Goal: Information Seeking & Learning: Learn about a topic

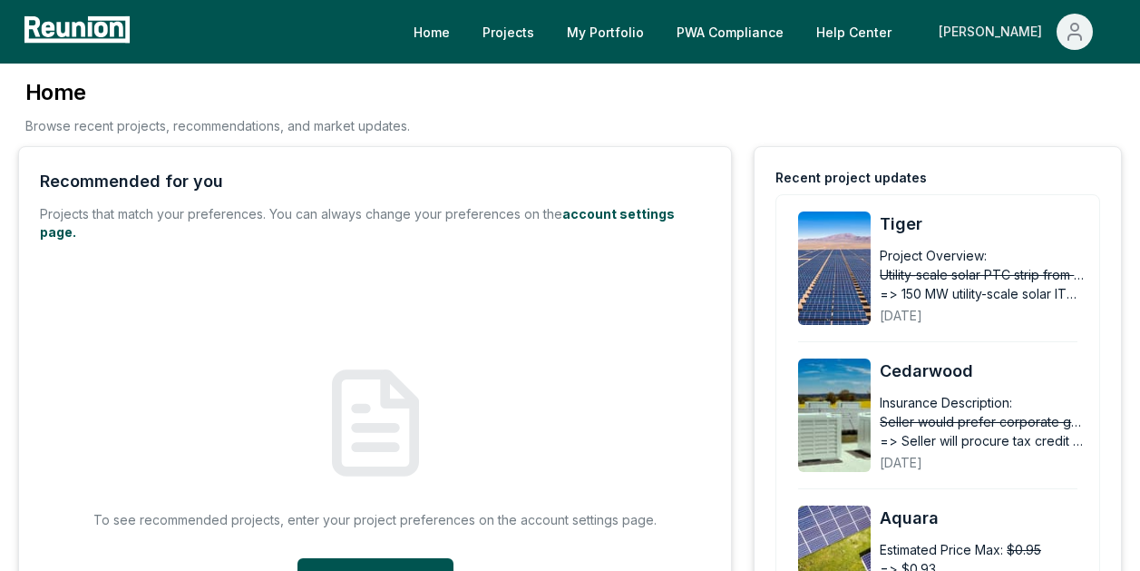
click at [1019, 39] on div "[PERSON_NAME]" at bounding box center [994, 32] width 111 height 36
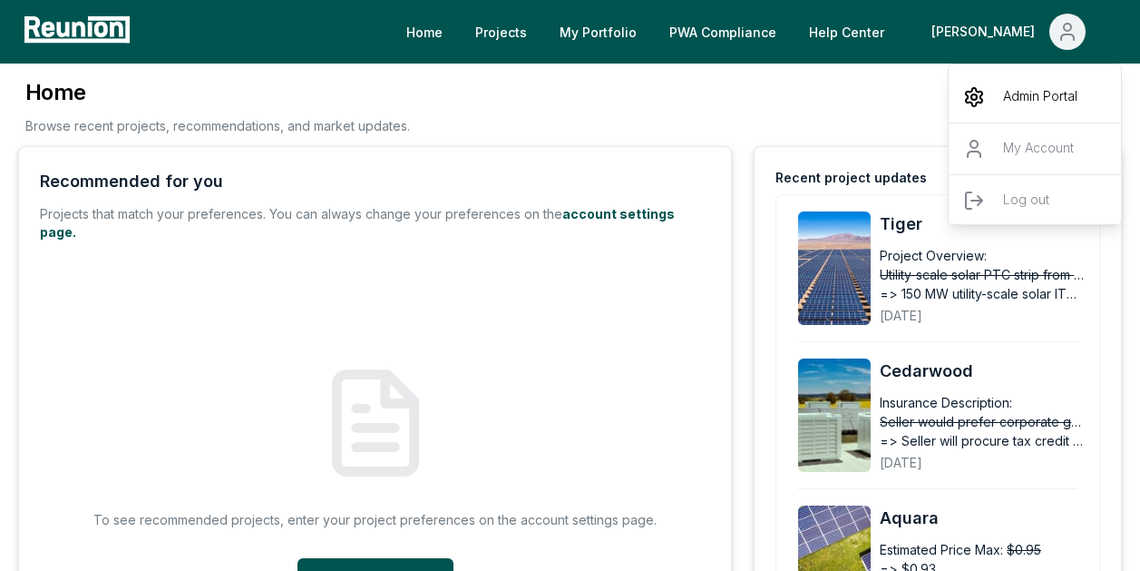
click at [1007, 92] on p "Admin Portal" at bounding box center [1040, 97] width 74 height 22
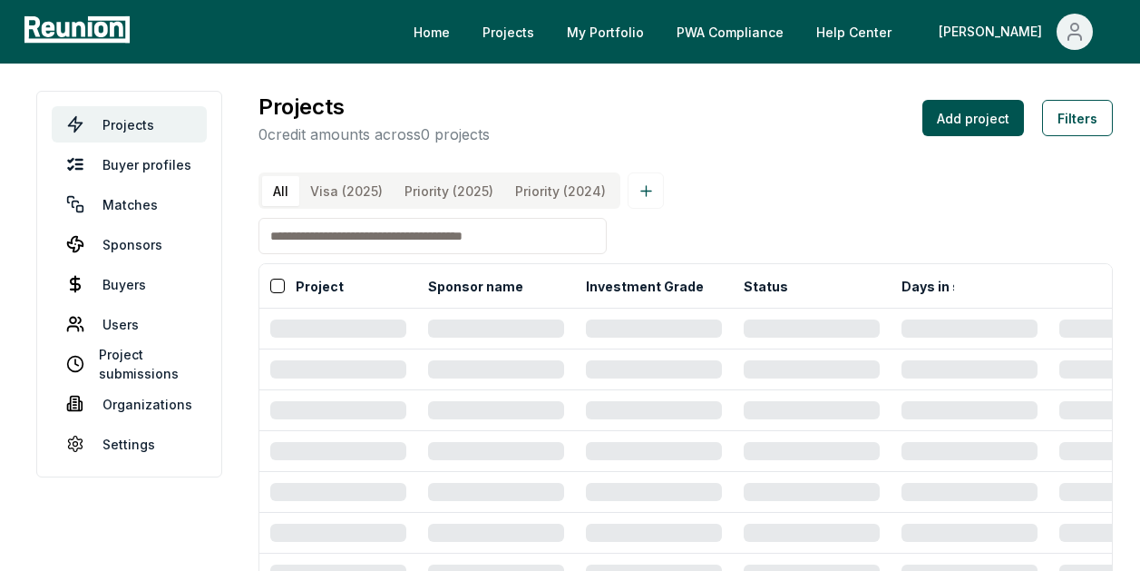
click at [398, 254] on input at bounding box center [433, 236] width 348 height 36
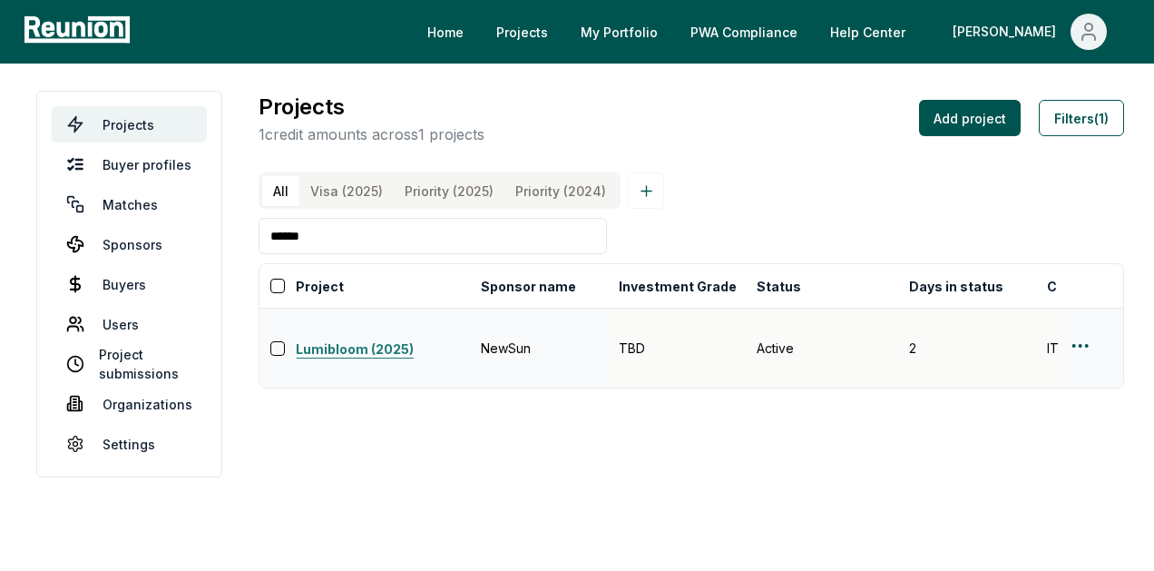
click at [340, 343] on link "Lumibloom (2025)" at bounding box center [383, 350] width 174 height 22
drag, startPoint x: 465, startPoint y: 252, endPoint x: 253, endPoint y: 250, distance: 211.4
click at [259, 250] on input "******" at bounding box center [433, 236] width 348 height 36
click at [342, 352] on link "Canyon Falls (2025)" at bounding box center [383, 350] width 174 height 22
drag, startPoint x: 469, startPoint y: 243, endPoint x: 259, endPoint y: 246, distance: 209.6
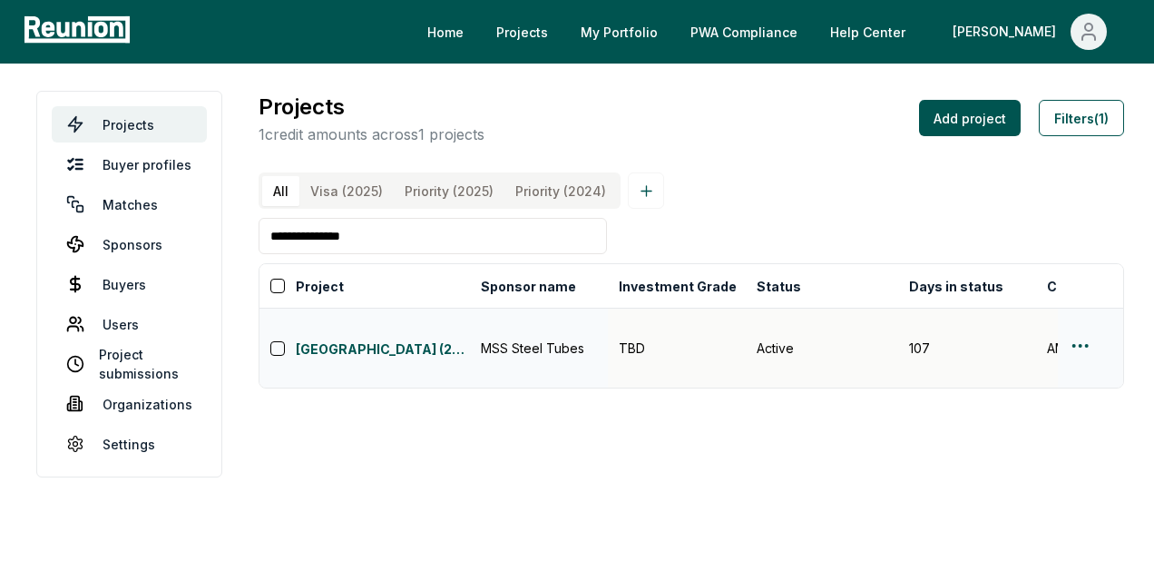
click at [259, 246] on input "**********" at bounding box center [433, 236] width 348 height 36
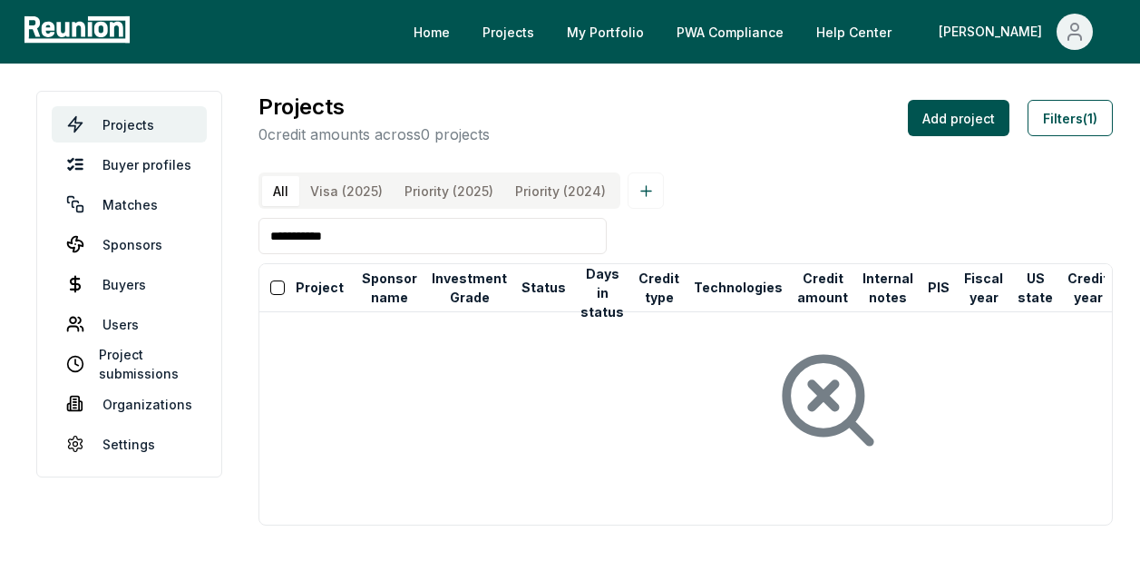
drag, startPoint x: 367, startPoint y: 250, endPoint x: 233, endPoint y: 257, distance: 134.5
click at [233, 257] on main "**********" at bounding box center [570, 308] width 1140 height 489
type input "*"
type input "***"
click at [672, 234] on div "All Visa (2025) Priority (2025) Priority (2024) *** Project Sponsor name Invest…" at bounding box center [686, 348] width 855 height 353
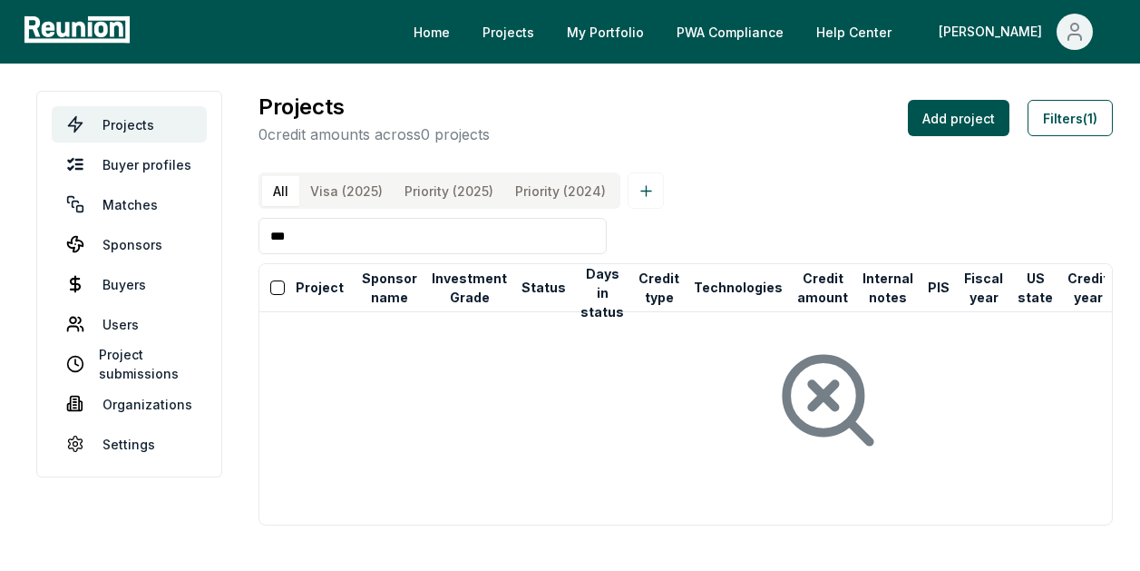
drag, startPoint x: 421, startPoint y: 247, endPoint x: 238, endPoint y: 251, distance: 183.3
click at [238, 251] on main "Projects Buyer profiles Matches Sponsors Buyers Users Project submissions Organ…" at bounding box center [570, 308] width 1140 height 489
click at [150, 246] on link "Sponsors" at bounding box center [129, 244] width 155 height 36
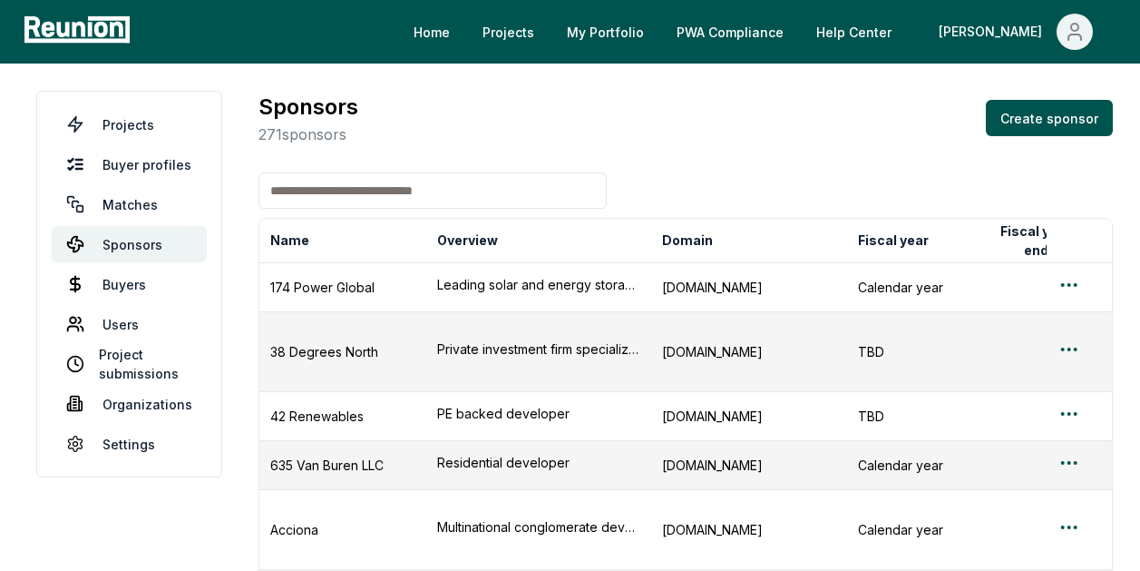
click at [371, 201] on input at bounding box center [433, 190] width 348 height 36
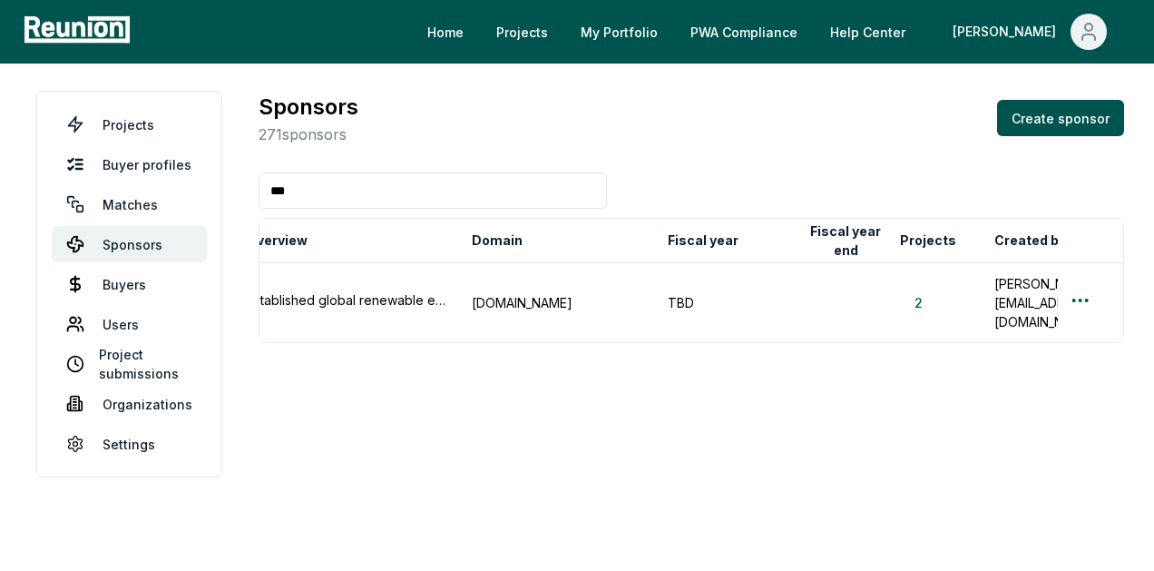
scroll to position [0, 191]
type input "***"
click at [919, 293] on button "2" at bounding box center [917, 302] width 37 height 19
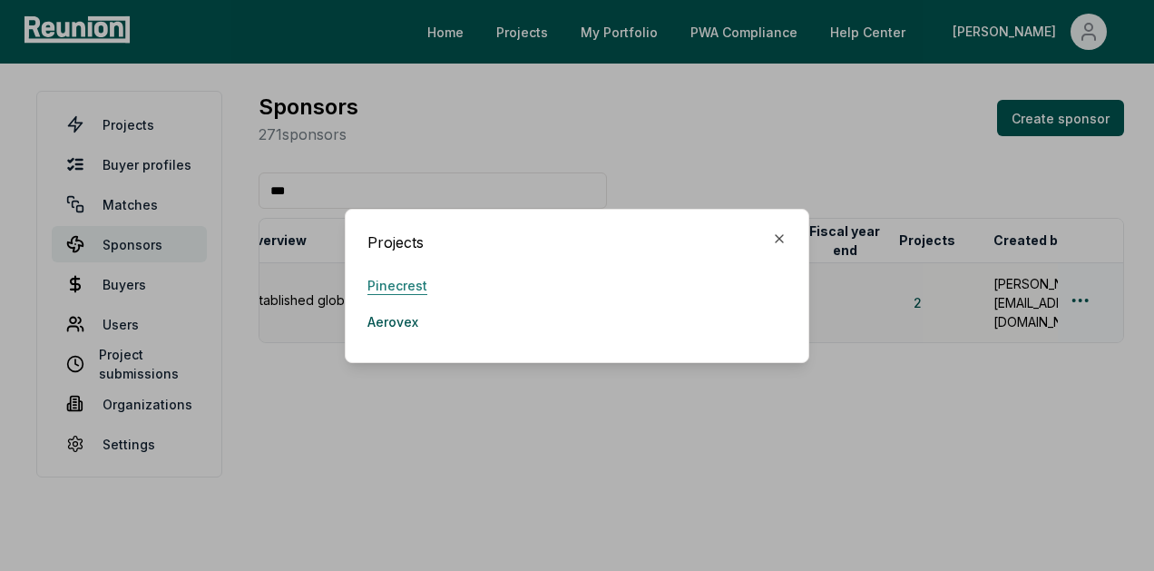
click at [390, 292] on link "Pinecrest" at bounding box center [397, 286] width 60 height 36
click at [398, 324] on link "Aerovex" at bounding box center [392, 322] width 51 height 36
click at [780, 226] on div "Projects Pinecrest Aerovex Close" at bounding box center [577, 286] width 465 height 154
click at [772, 231] on icon "button" at bounding box center [779, 238] width 15 height 15
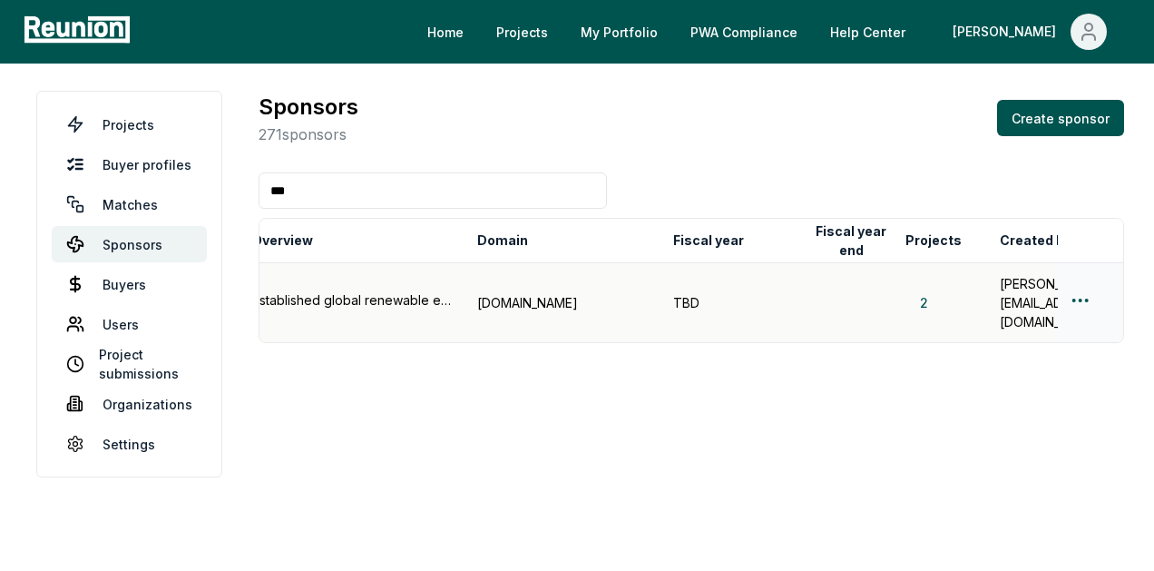
scroll to position [0, 0]
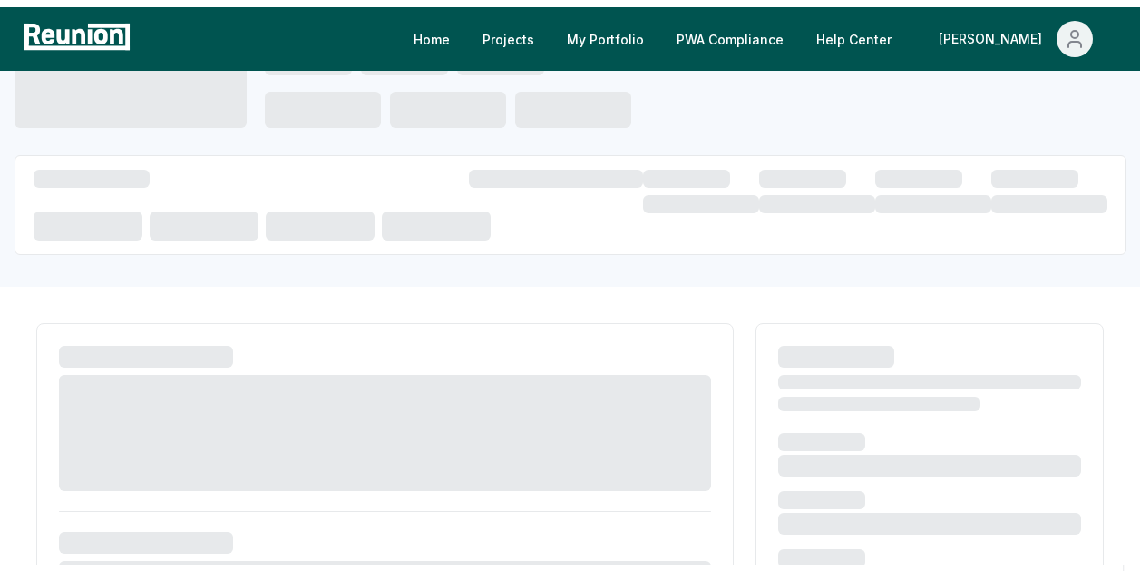
scroll to position [111, 0]
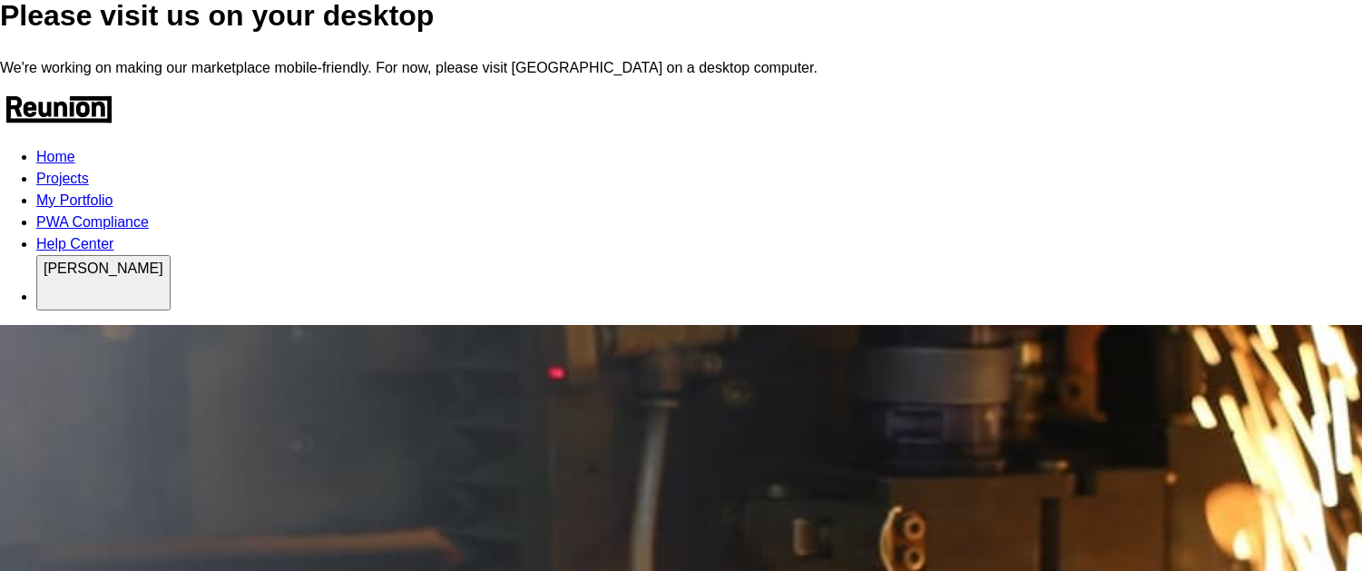
scroll to position [100, 0]
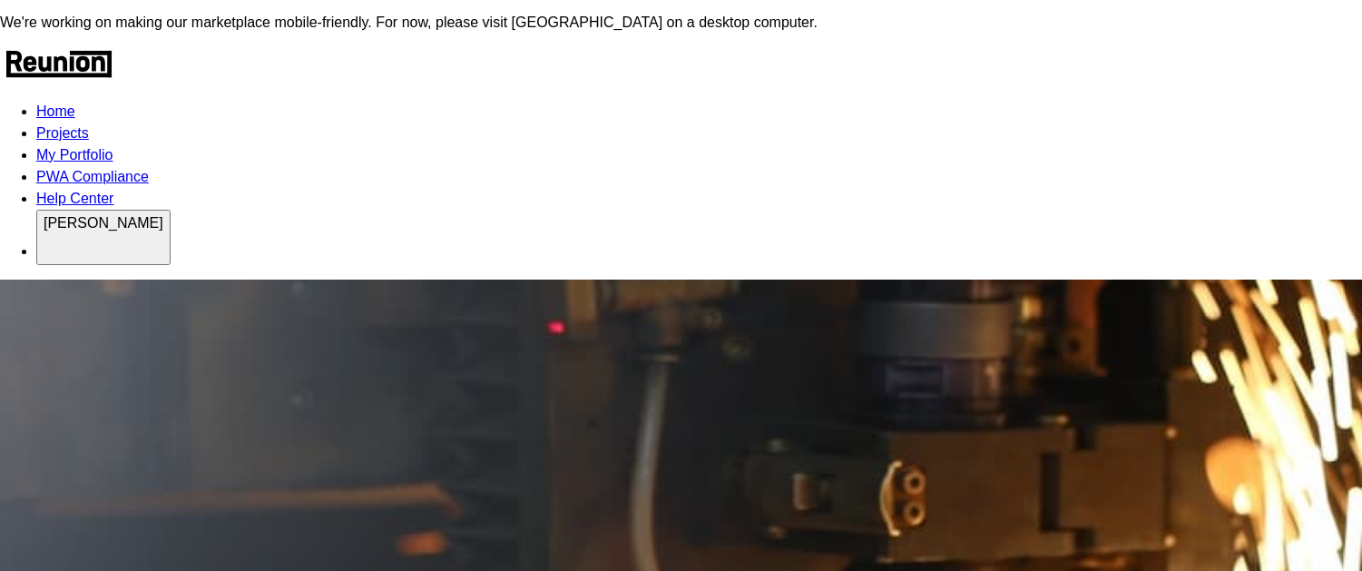
drag, startPoint x: 87, startPoint y: 485, endPoint x: 592, endPoint y: 475, distance: 505.5
copy p "International manufacturer of torque tubes (solar energy components)"
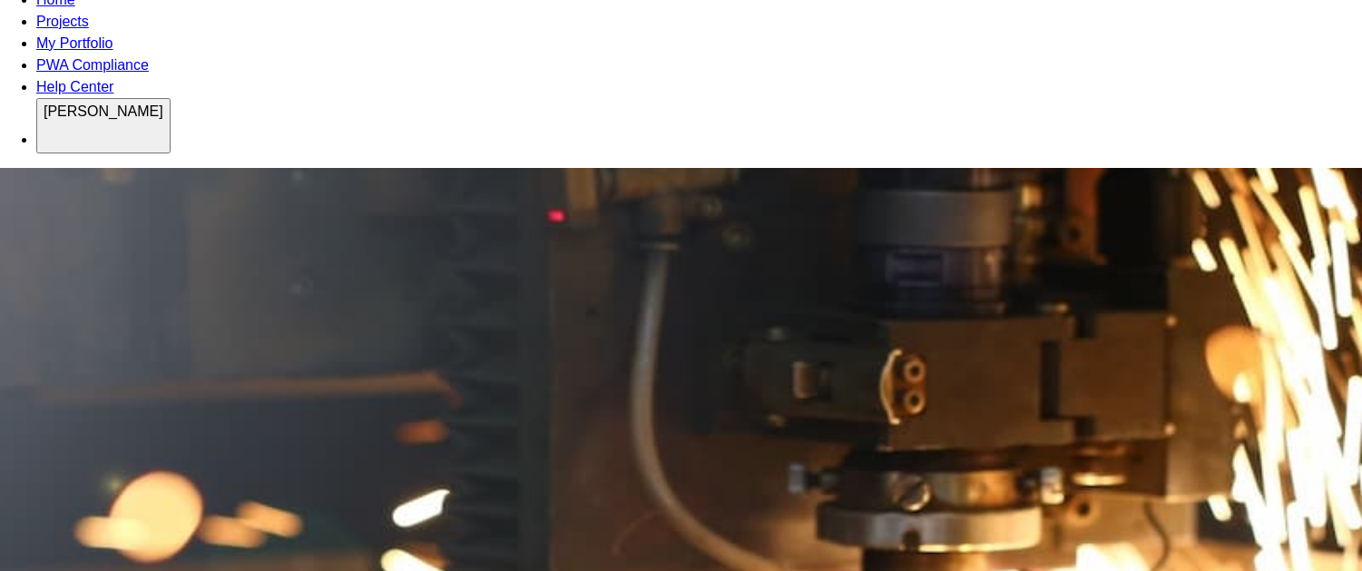
scroll to position [377, 0]
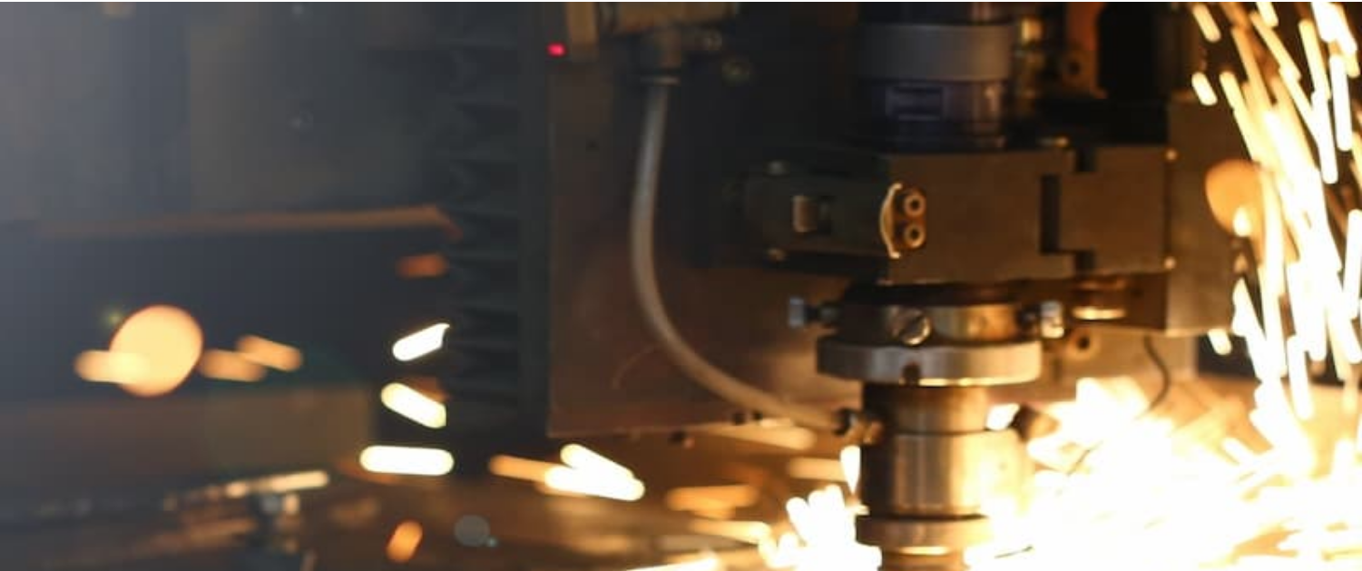
drag, startPoint x: 88, startPoint y: 108, endPoint x: 773, endPoint y: 108, distance: 685.0
copy p "Large manufacturing factory in Tennessee producing torque tubes as solar energy…"
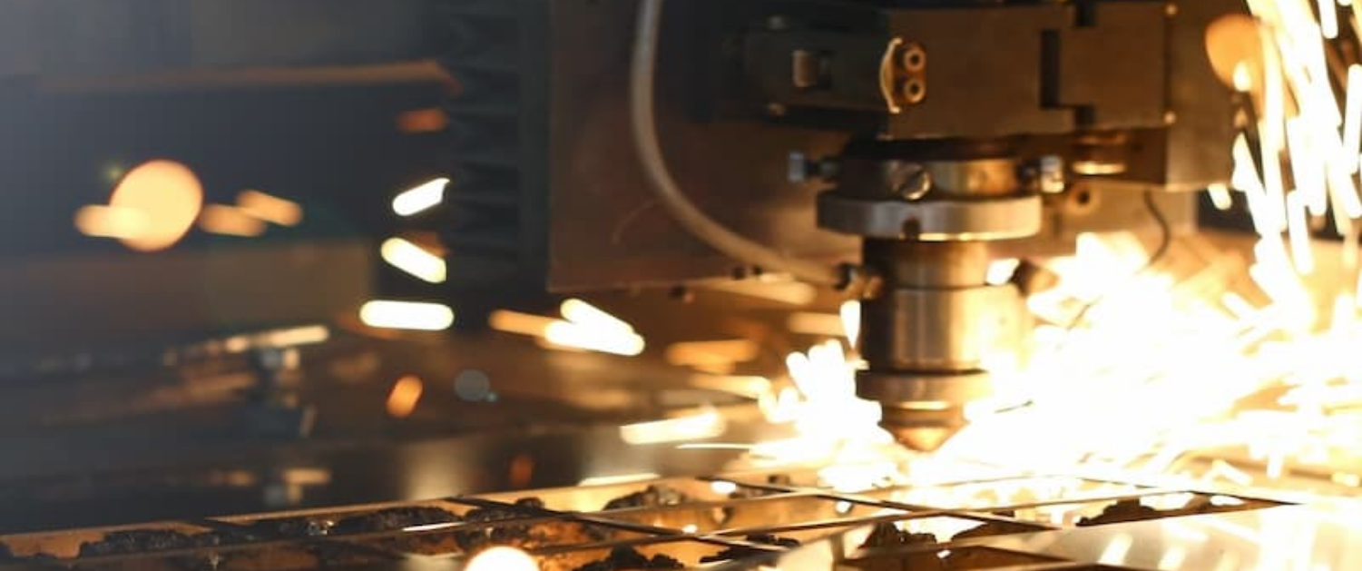
scroll to position [289, 0]
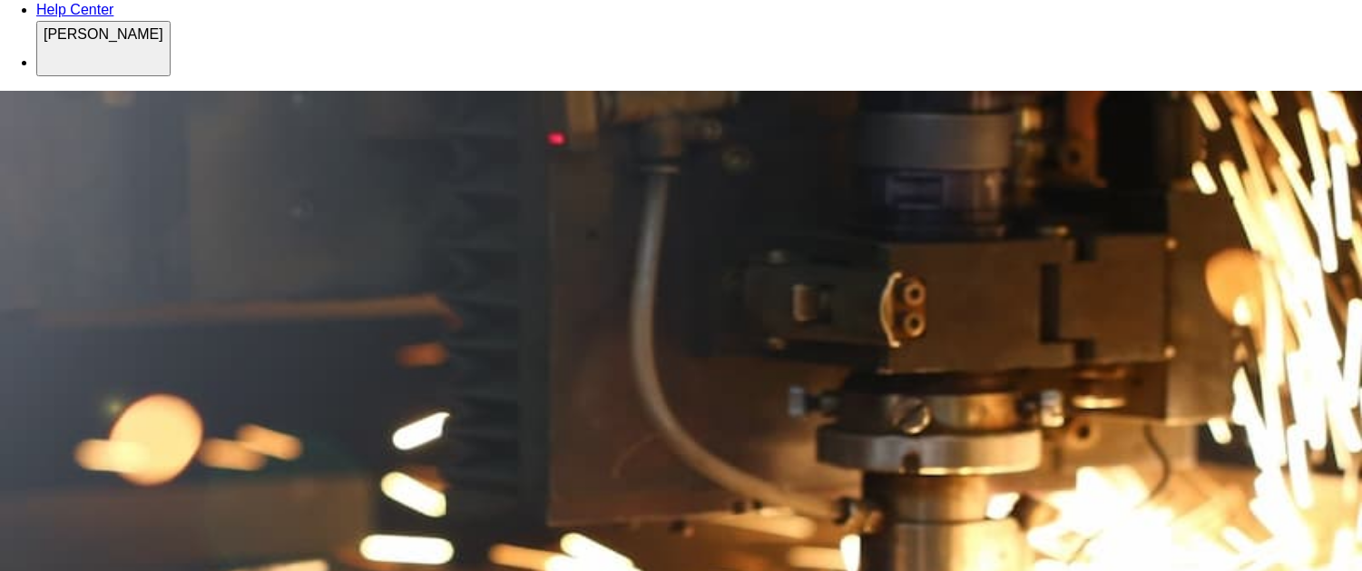
drag, startPoint x: 1070, startPoint y: 499, endPoint x: 1181, endPoint y: 499, distance: 111.6
copy p "MSS Steel Tubes"
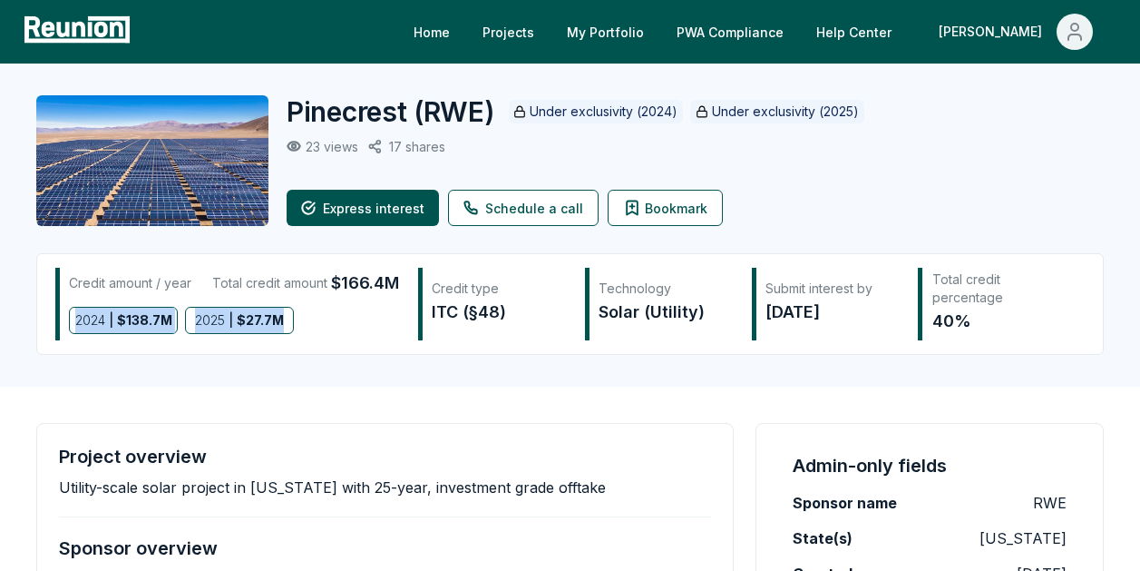
drag, startPoint x: 72, startPoint y: 319, endPoint x: 284, endPoint y: 323, distance: 212.3
click at [284, 323] on div "2024 | $ 138.7M 2025 | $ 27.7M" at bounding box center [234, 320] width 330 height 27
copy div "2024 | $ 138.7M 2025 | $ 27.7M"
